Goal: Information Seeking & Learning: Learn about a topic

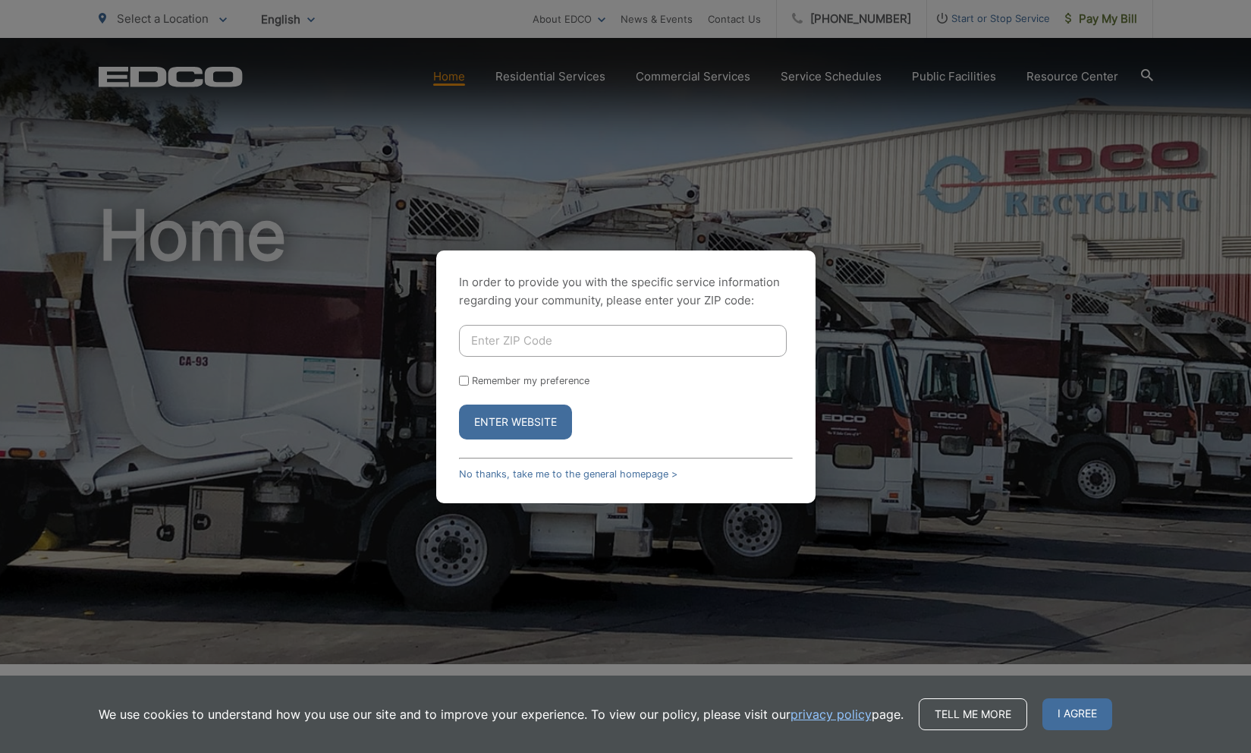
click at [540, 348] on input "Enter ZIP Code" at bounding box center [623, 341] width 328 height 32
type input "91950"
click at [509, 431] on button "Enter Website" at bounding box center [515, 421] width 113 height 35
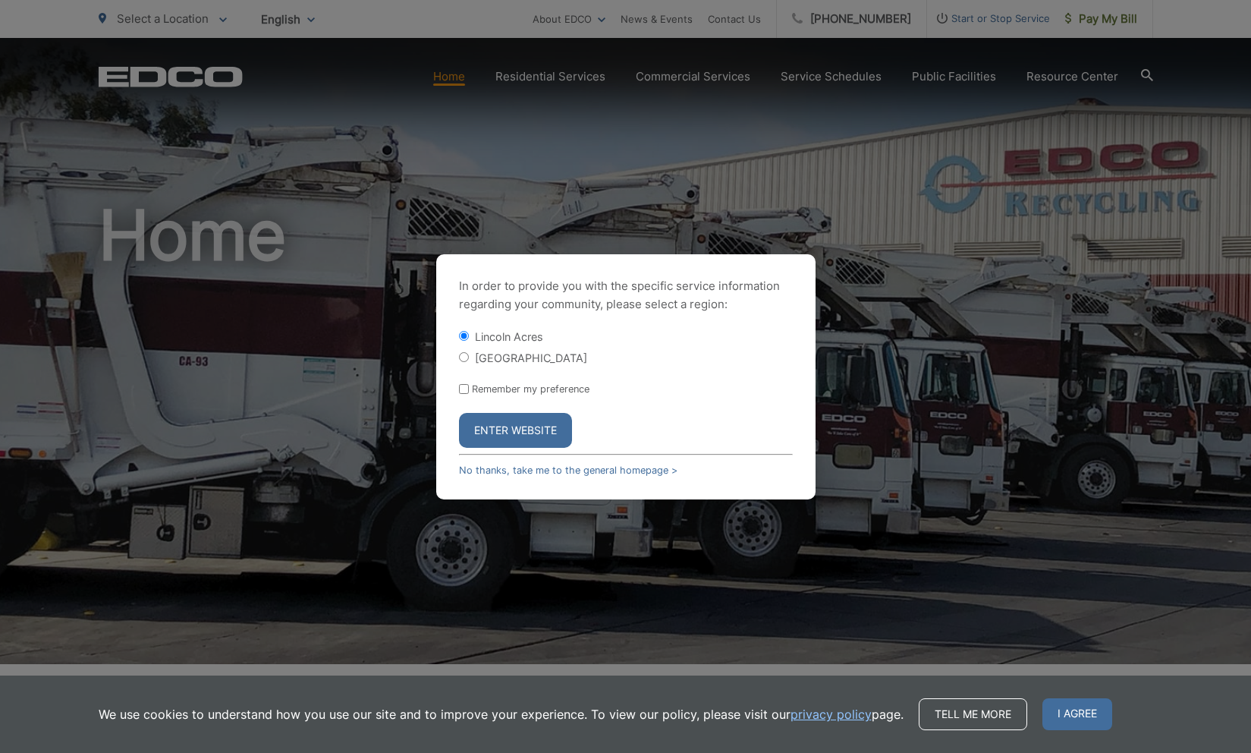
click at [491, 351] on label "[GEOGRAPHIC_DATA]" at bounding box center [531, 357] width 112 height 13
click at [469, 352] on input "[GEOGRAPHIC_DATA]" at bounding box center [464, 357] width 10 height 10
radio input "true"
click at [496, 434] on button "Enter Website" at bounding box center [515, 430] width 113 height 35
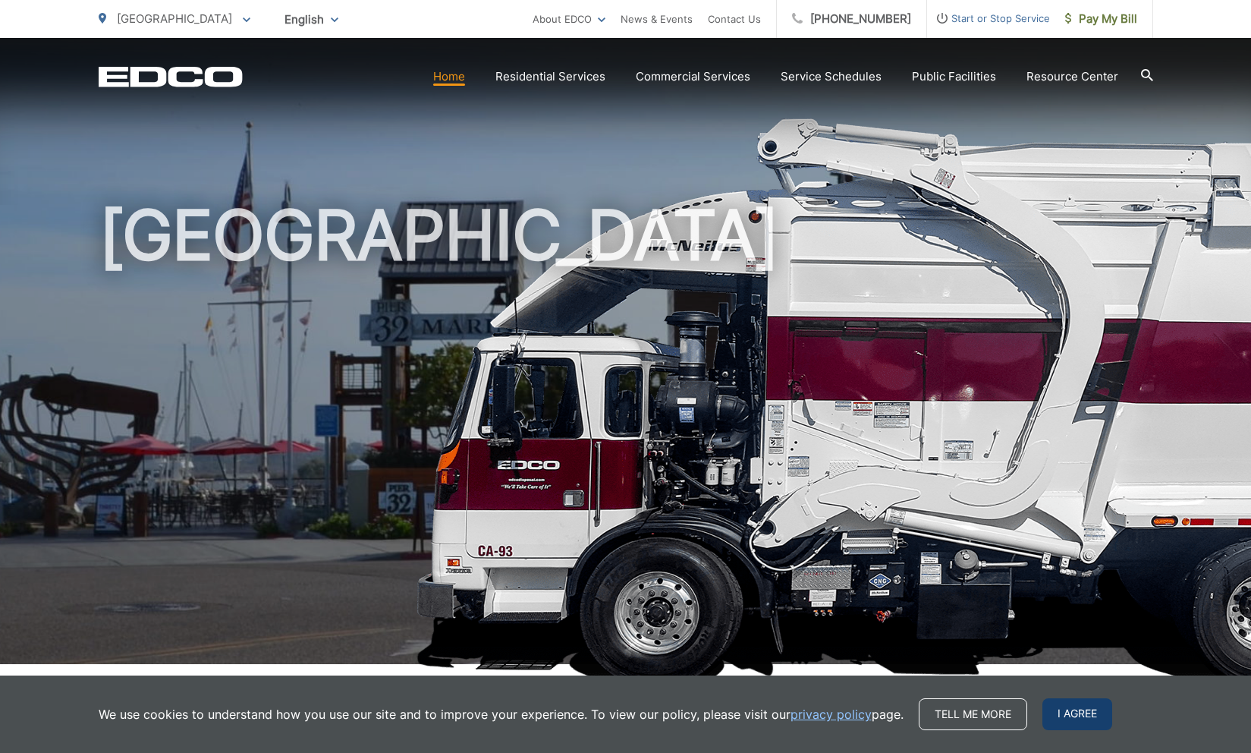
click at [1065, 710] on span "I agree" at bounding box center [1078, 714] width 70 height 32
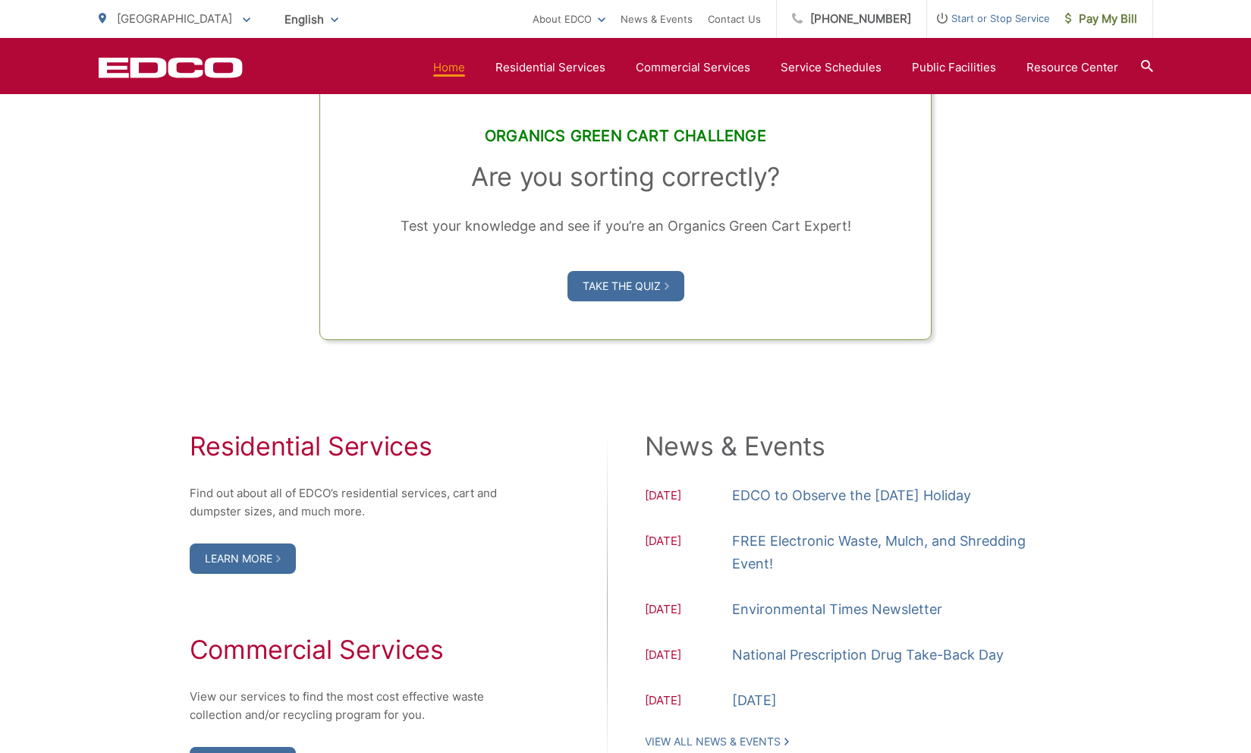
scroll to position [1272, 0]
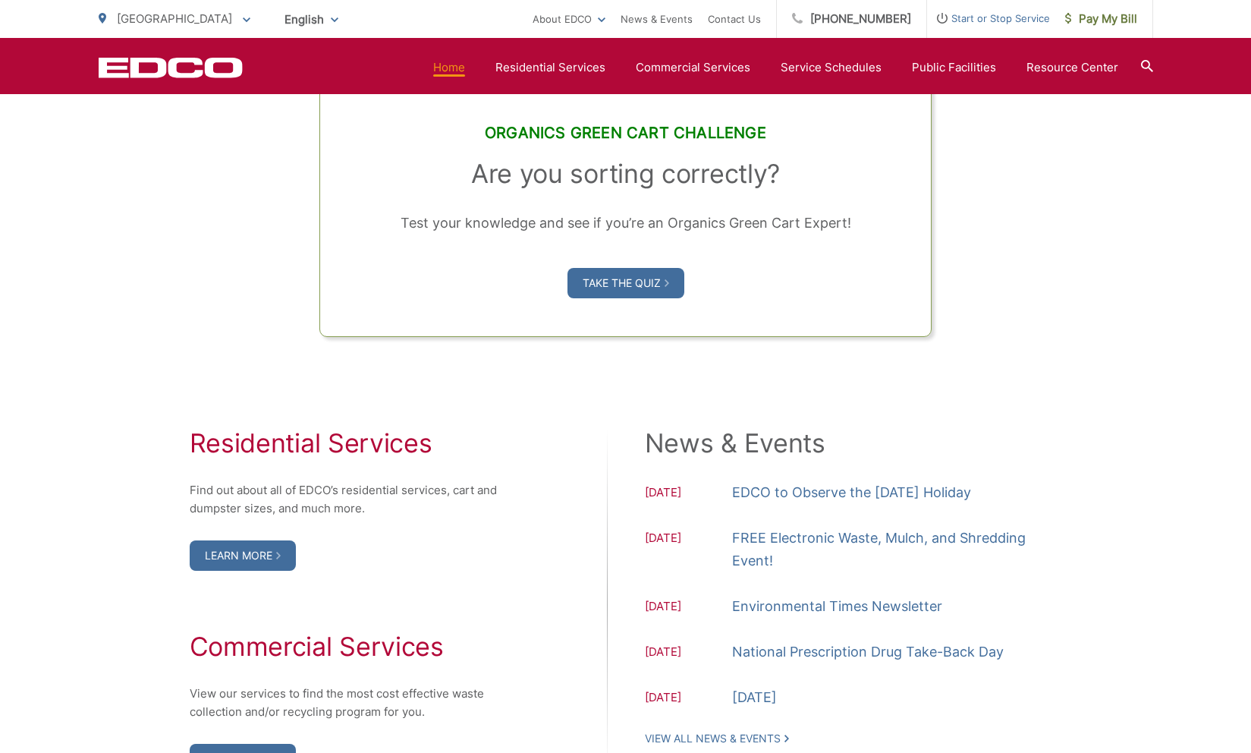
click at [1005, 238] on div "Organics Green Cart Challenge Are you sorting correctly? Test your knowledge an…" at bounding box center [626, 120] width 1055 height 433
click at [618, 369] on div "Residential Services Find out about all of EDCO’s residential services, cart an…" at bounding box center [626, 601] width 1055 height 528
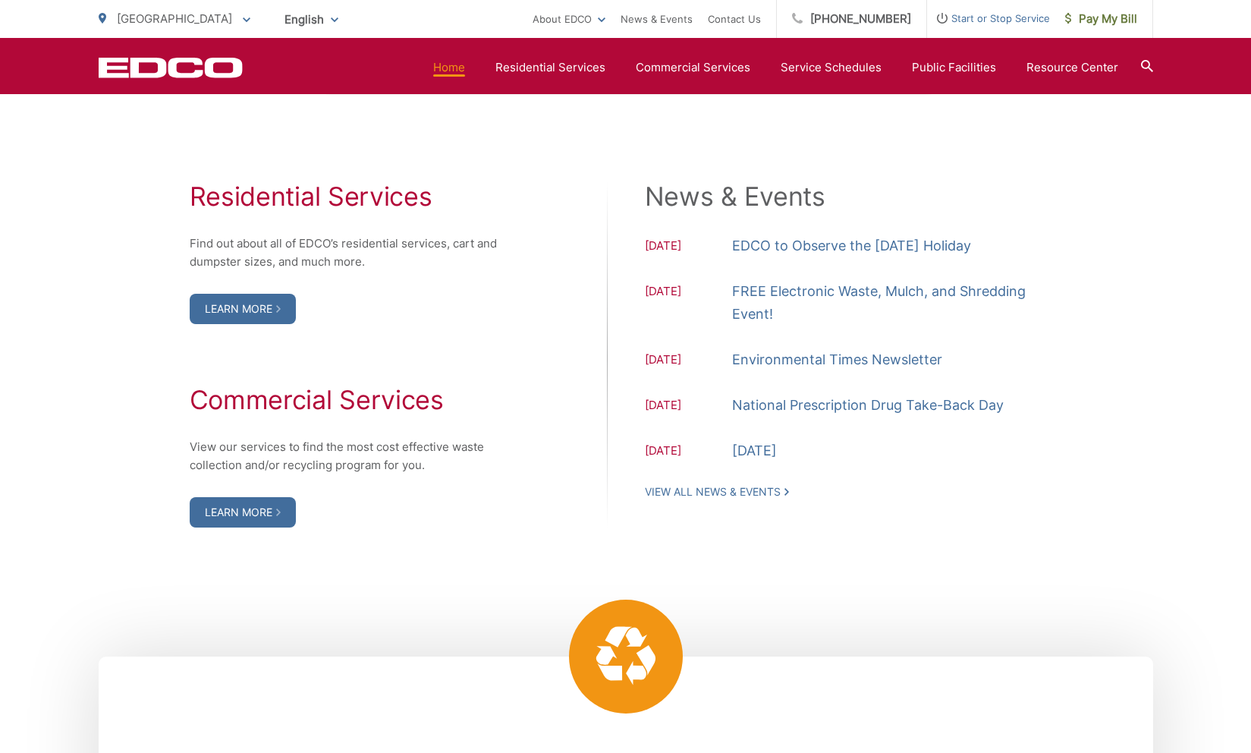
scroll to position [1525, 0]
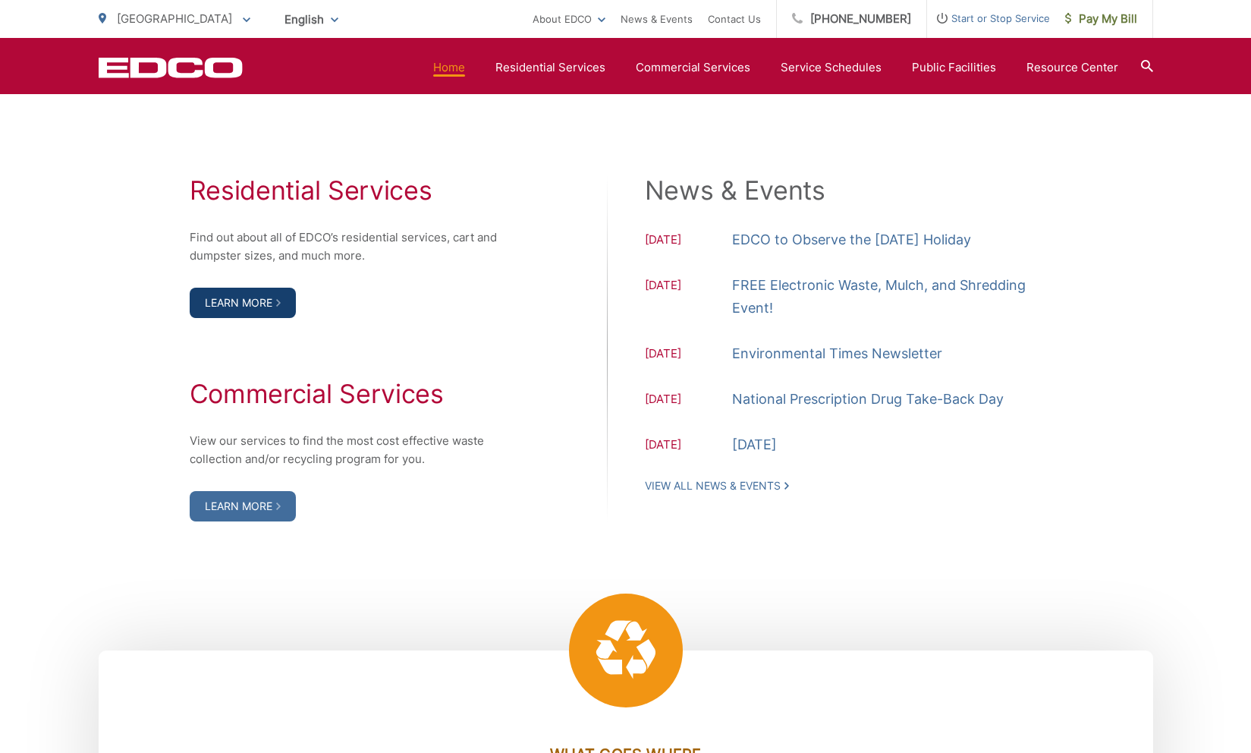
click at [253, 304] on link "Learn More" at bounding box center [243, 303] width 106 height 30
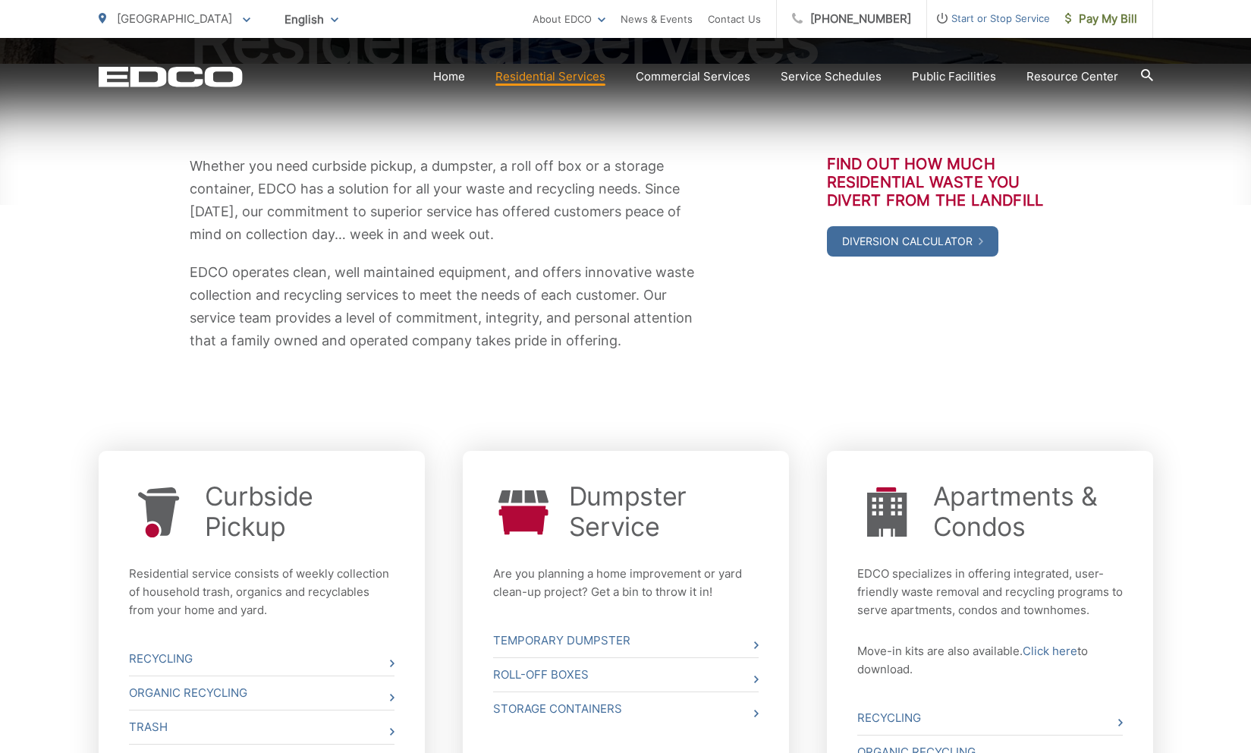
scroll to position [233, 0]
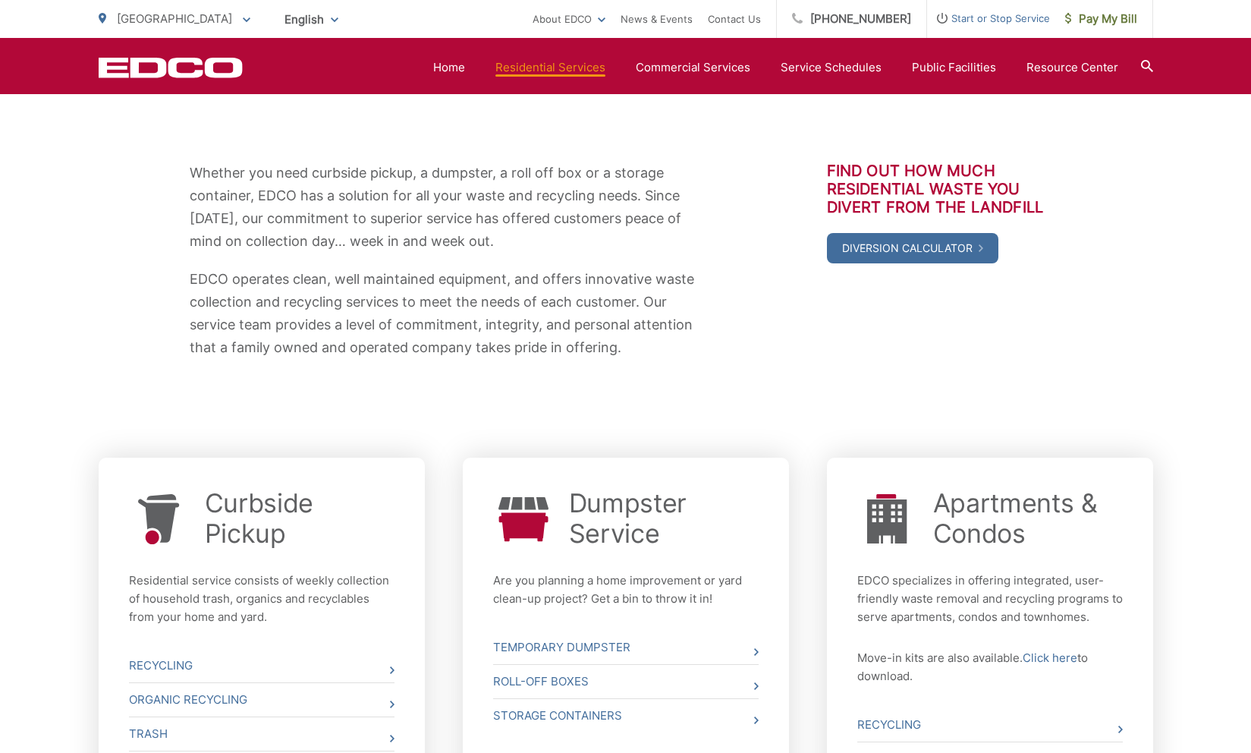
click at [879, 376] on div "Whether you need curbside pickup, a dumpster, a roll off box or a storage conta…" at bounding box center [626, 260] width 1055 height 379
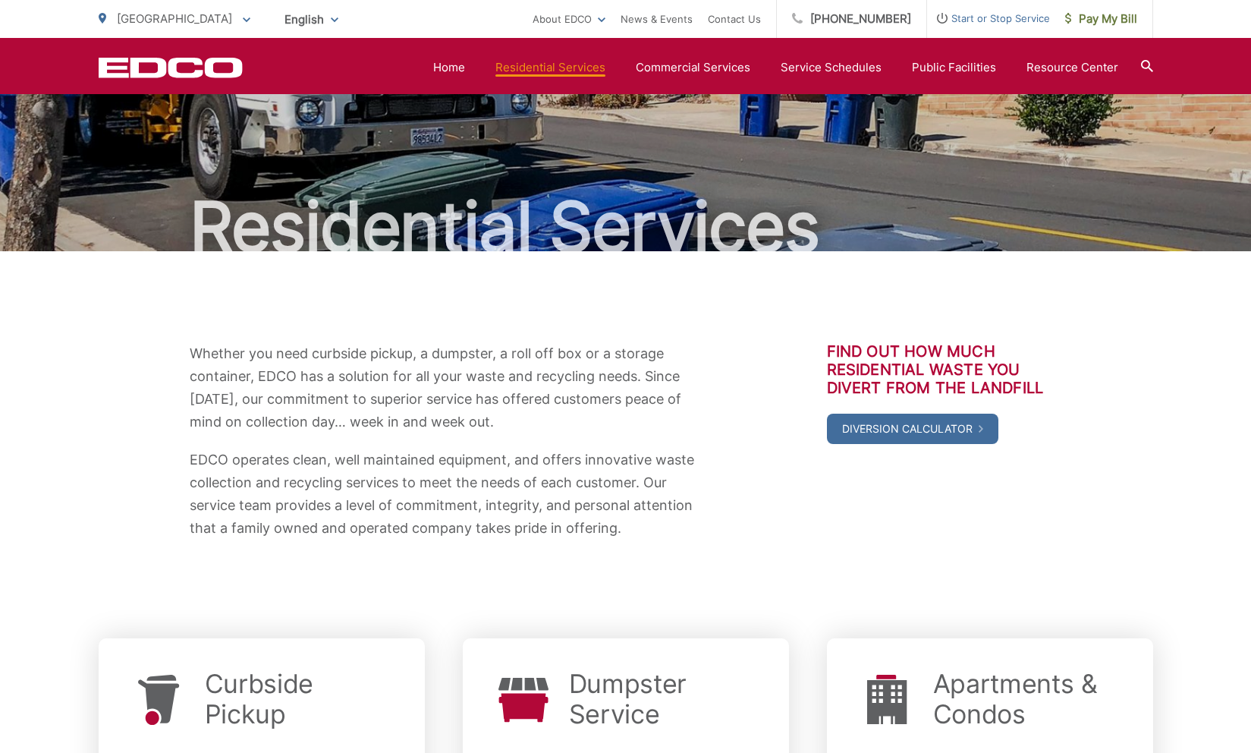
scroll to position [0, 0]
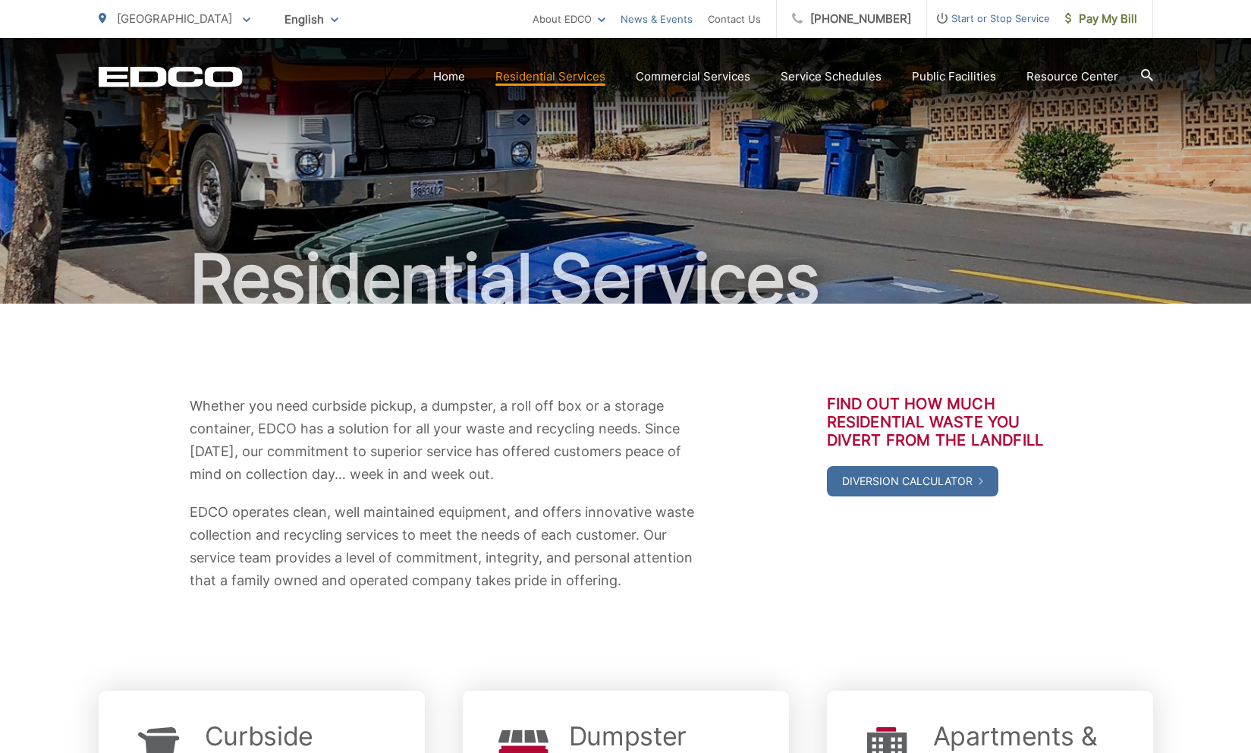
click at [665, 19] on link "News & Events" at bounding box center [657, 19] width 72 height 18
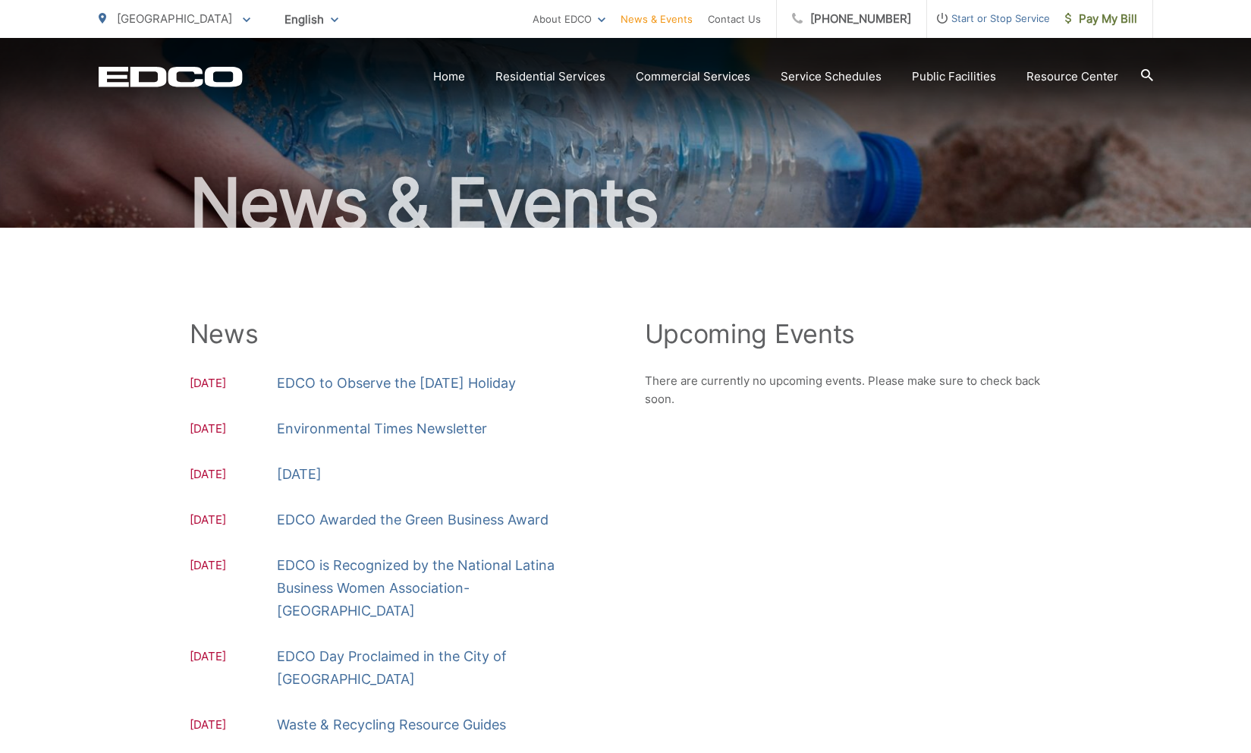
scroll to position [77, 0]
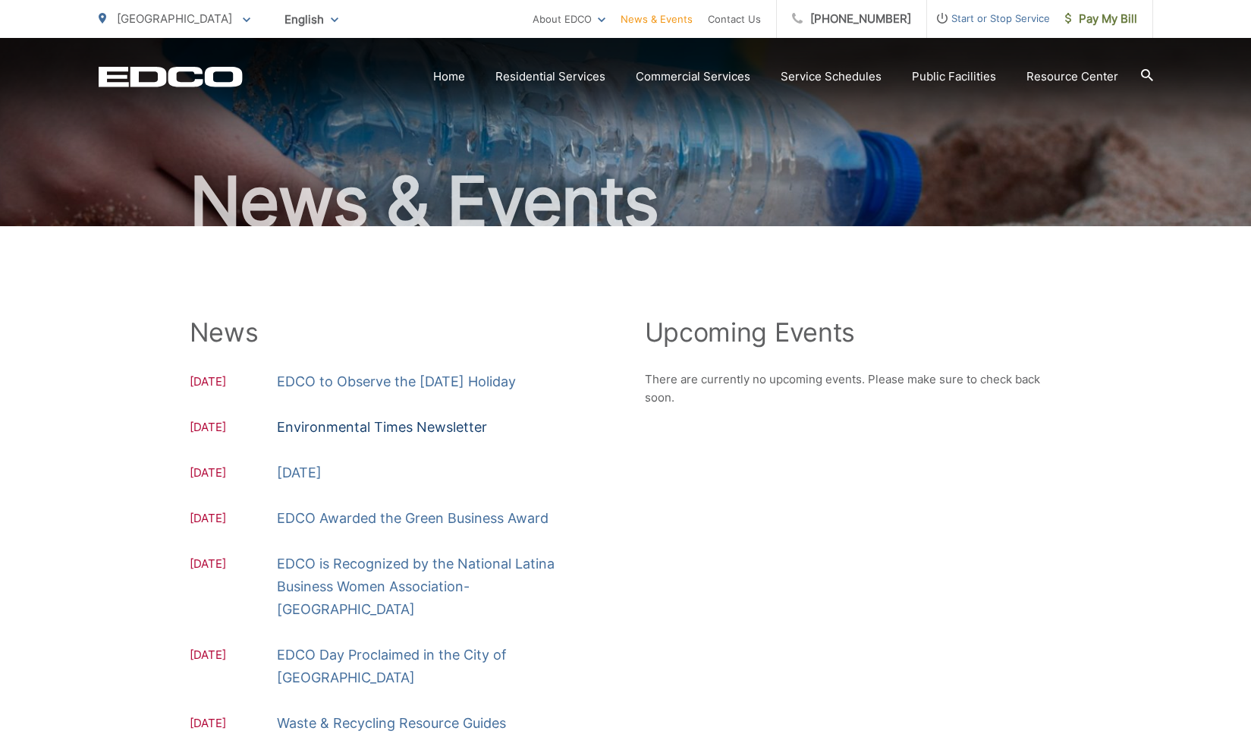
click at [452, 432] on link "Environmental Times Newsletter" at bounding box center [382, 427] width 210 height 23
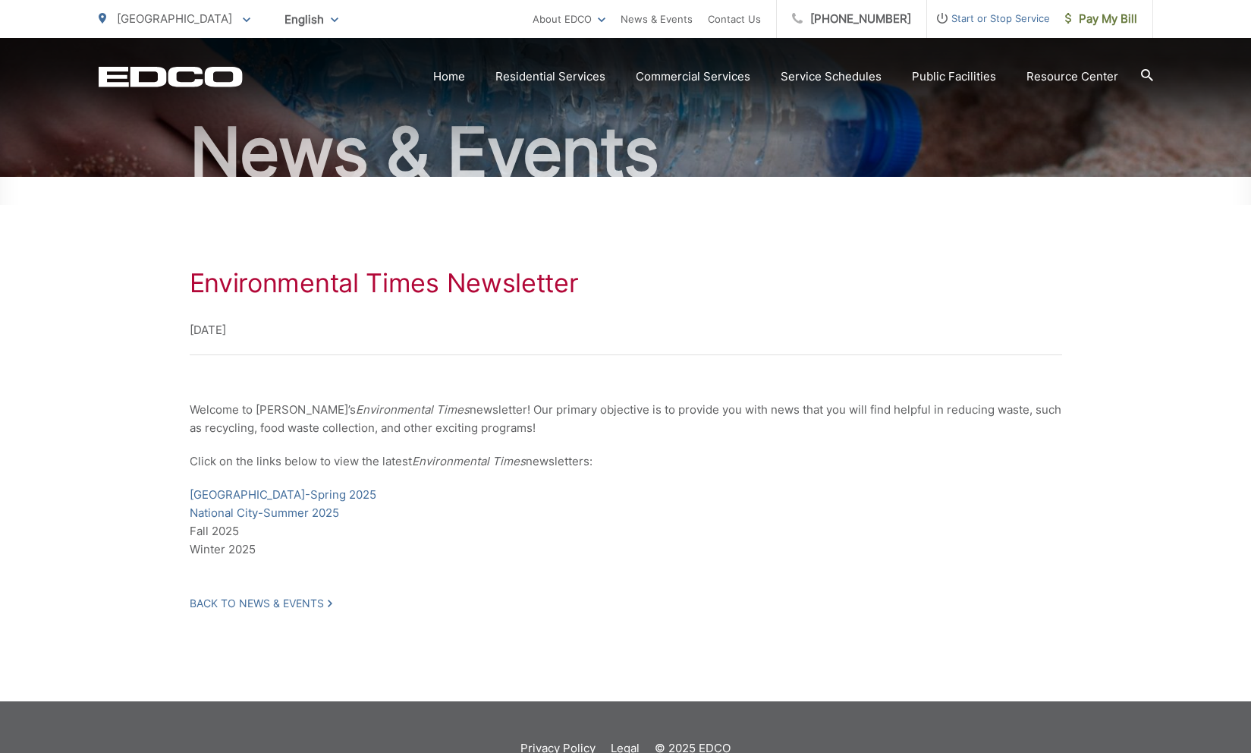
scroll to position [134, 0]
